Goal: Task Accomplishment & Management: Use online tool/utility

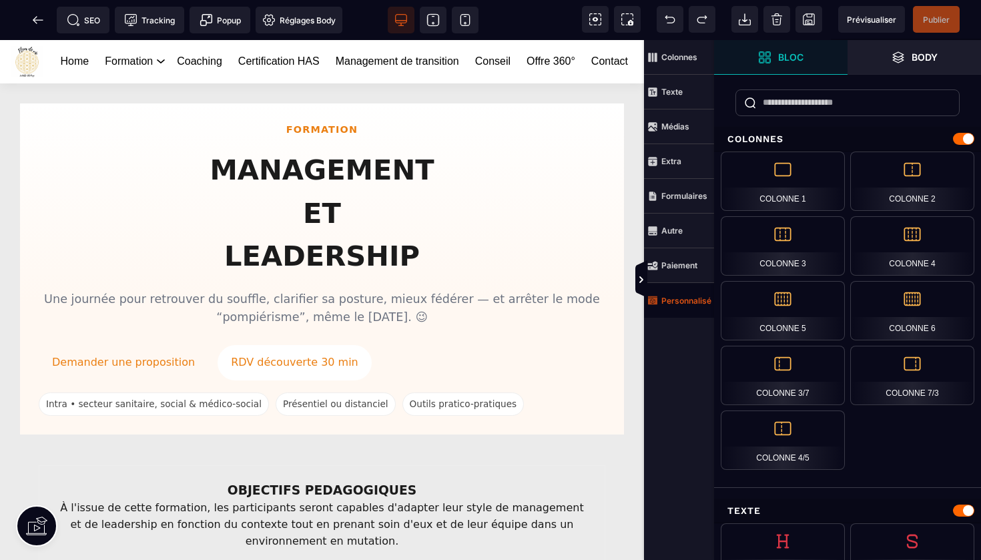
click at [679, 298] on strong "Personnalisé" at bounding box center [686, 301] width 50 height 10
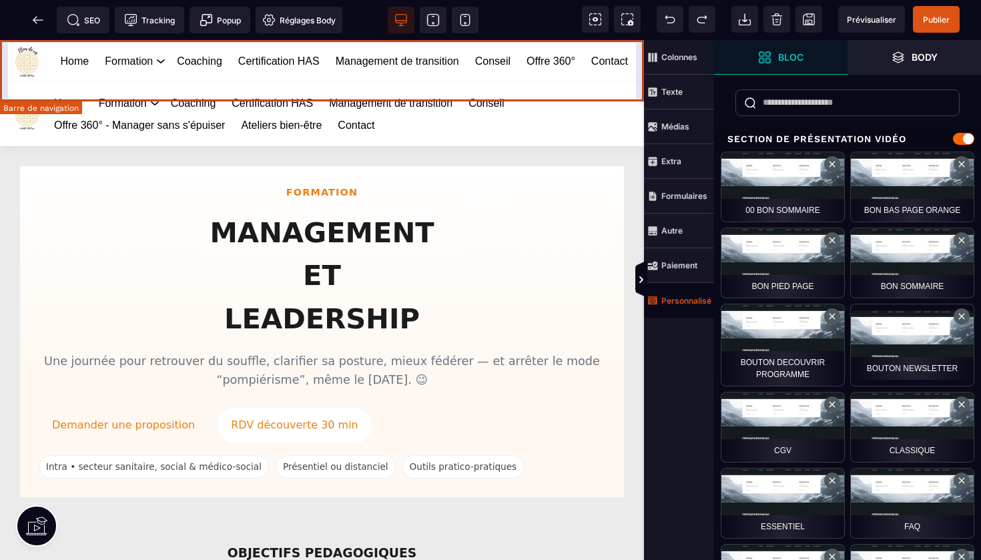
click at [639, 83] on div "Home Formation Management et leadership Gestion des risques en santé Management…" at bounding box center [322, 61] width 644 height 43
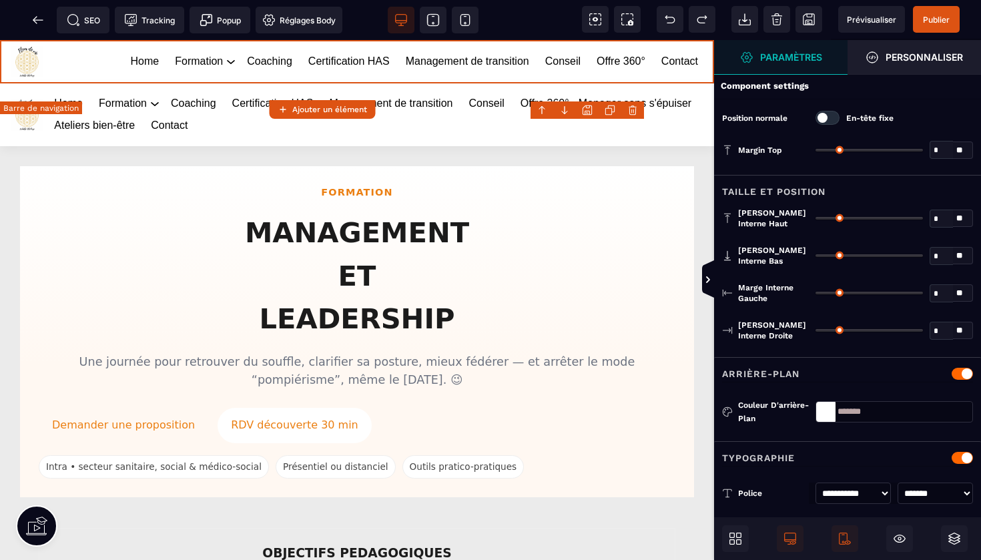
type input "*"
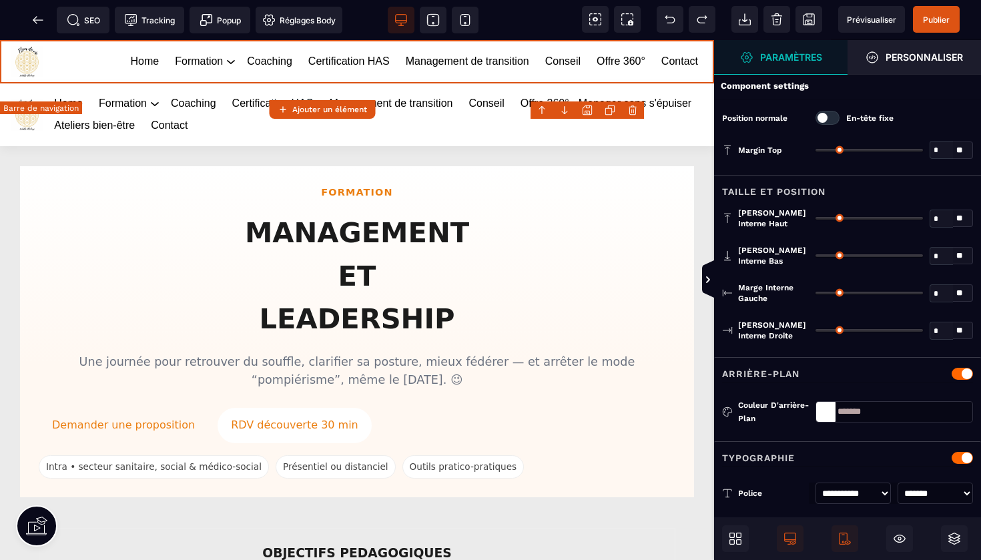
type input "**"
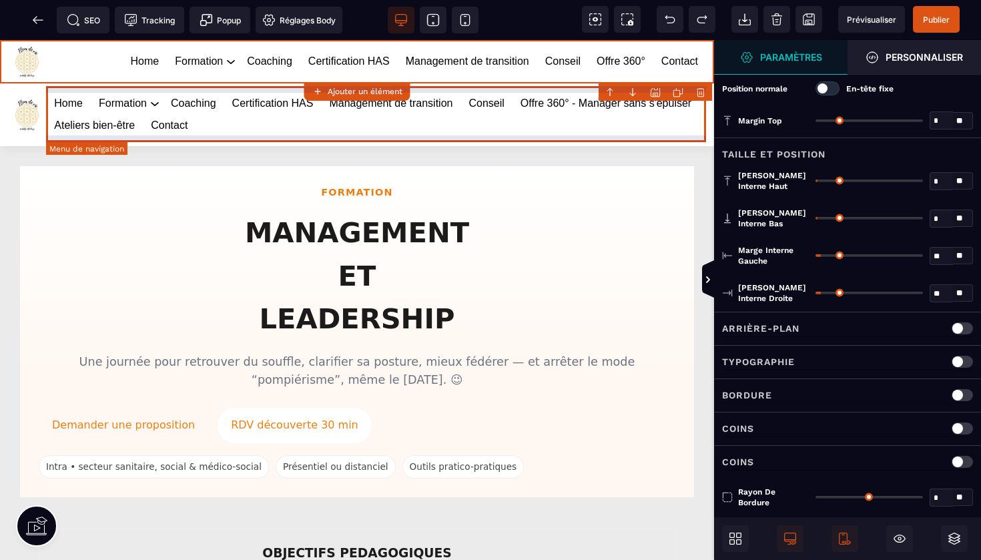
click at [706, 92] on body "B I U S A ******* Ajouter un élément" at bounding box center [490, 280] width 981 height 560
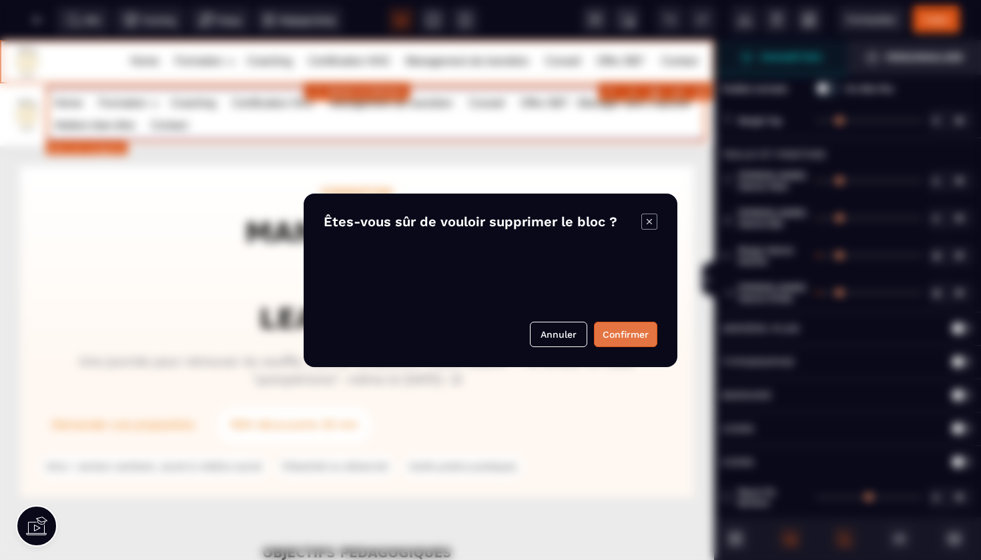
click at [630, 331] on button "Confirmer" at bounding box center [625, 334] width 63 height 25
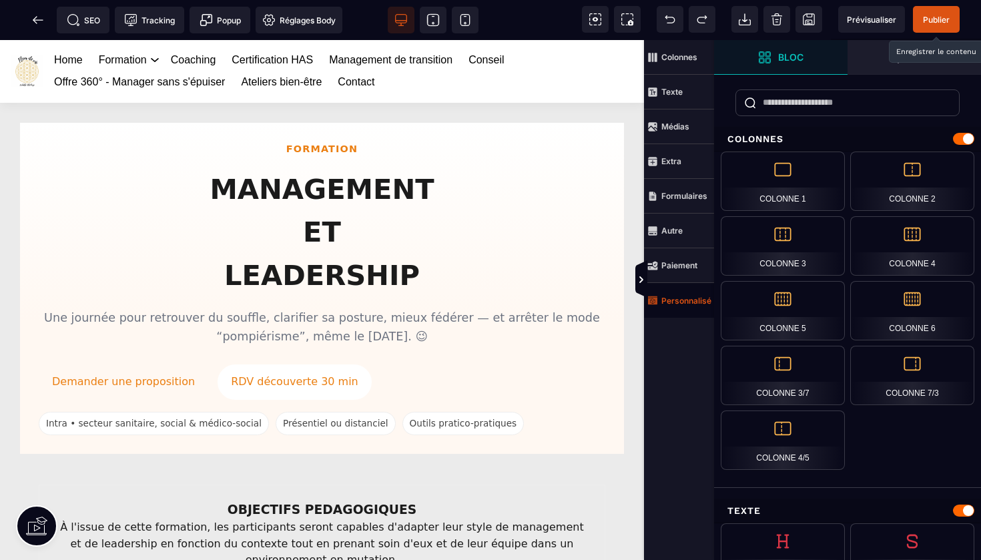
click at [933, 24] on span "Publier" at bounding box center [936, 20] width 27 height 10
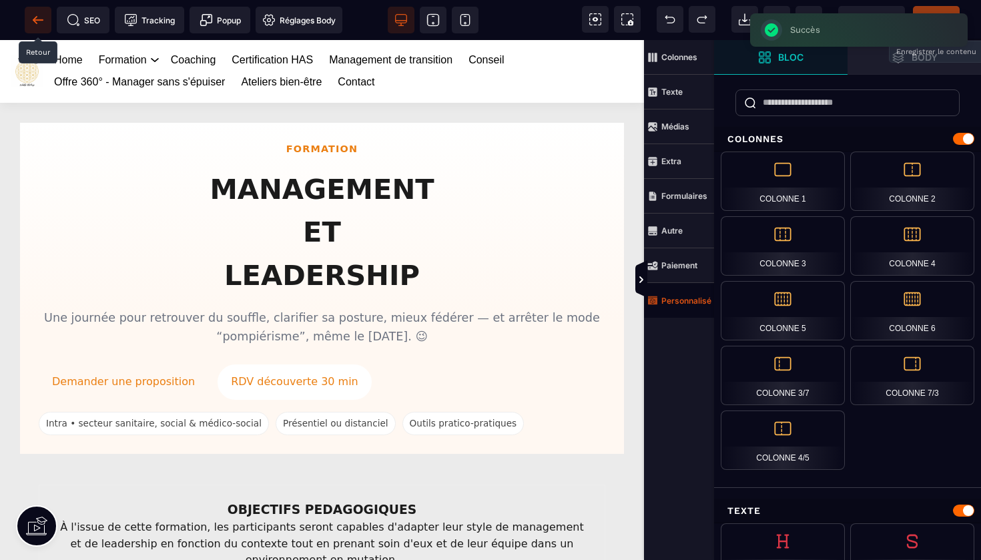
click at [40, 20] on icon at bounding box center [38, 19] width 10 height 1
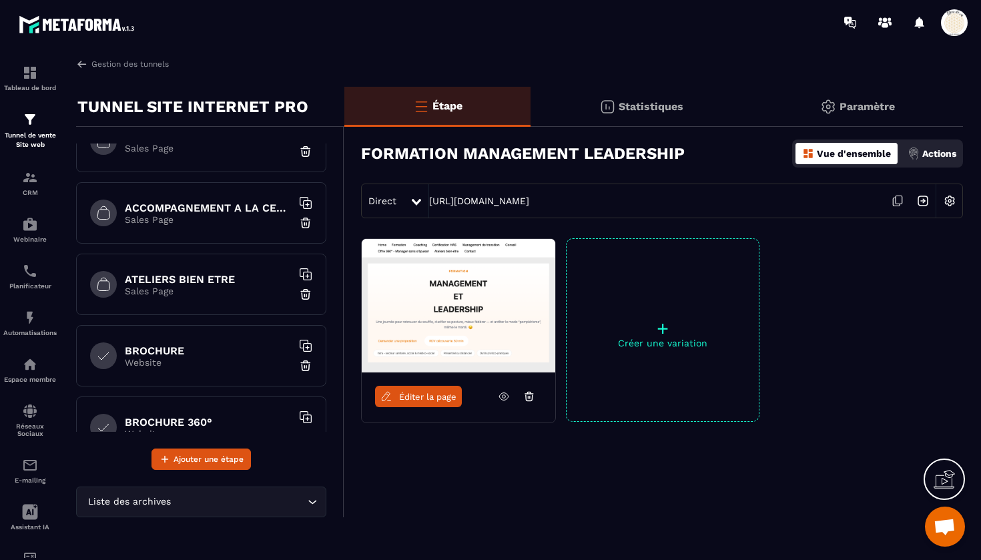
scroll to position [234, 0]
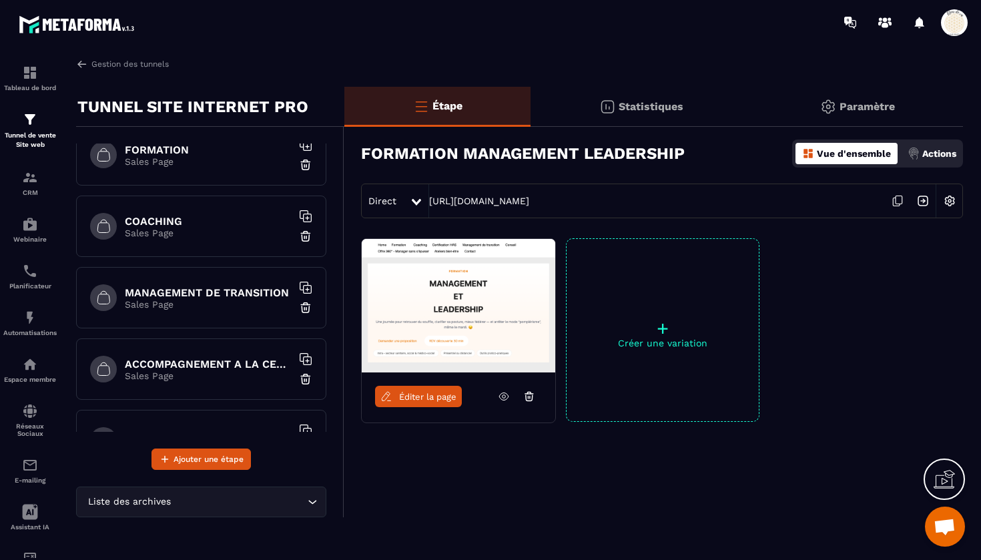
click at [157, 165] on p "Sales Page" at bounding box center [208, 161] width 167 height 11
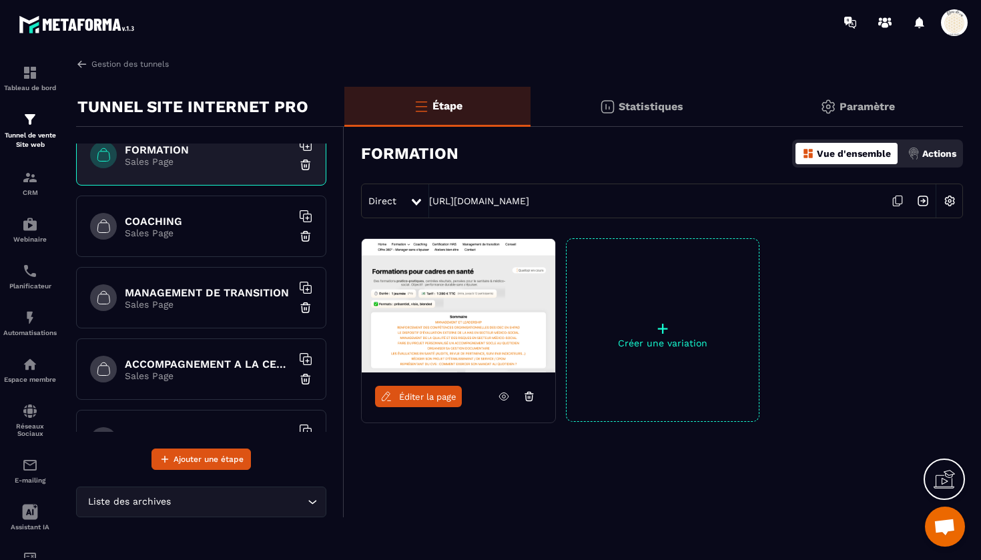
click at [429, 392] on span "Éditer la page" at bounding box center [427, 397] width 57 height 10
